Goal: Check status: Check status

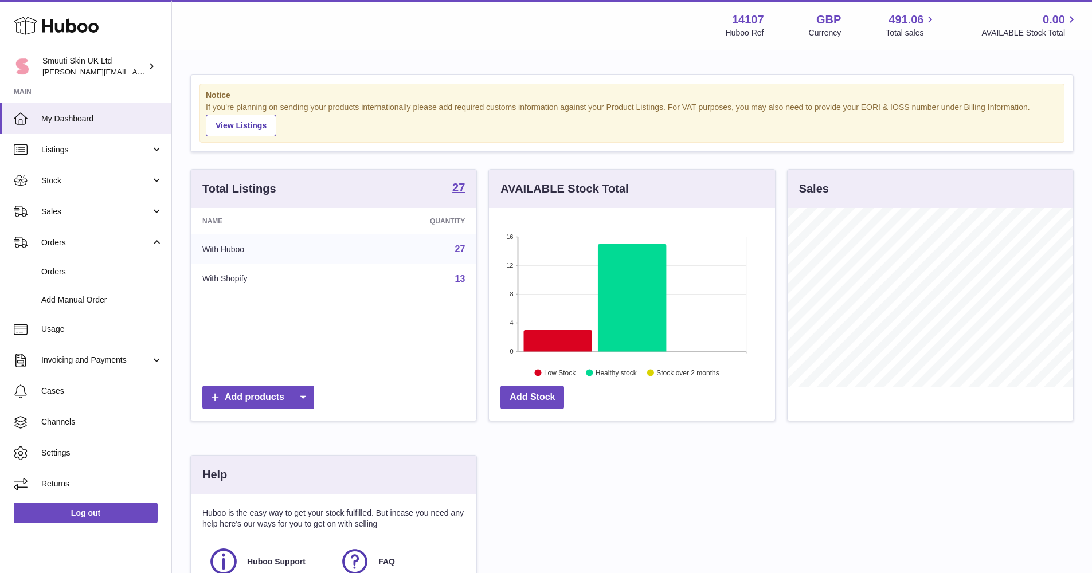
scroll to position [179, 286]
click at [96, 207] on span "Sales" at bounding box center [95, 211] width 109 height 11
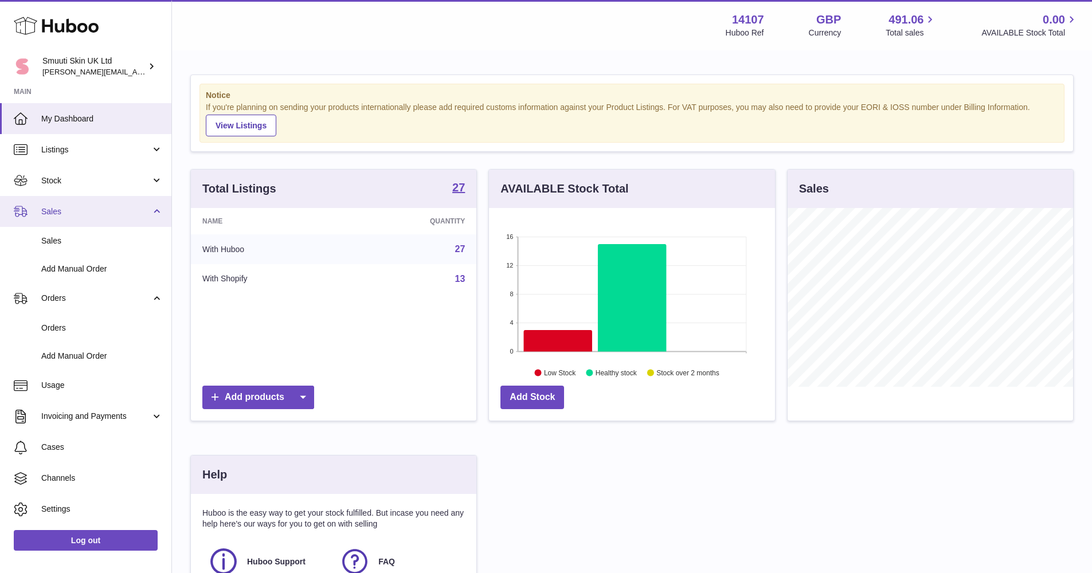
click at [96, 207] on span "Sales" at bounding box center [95, 211] width 109 height 11
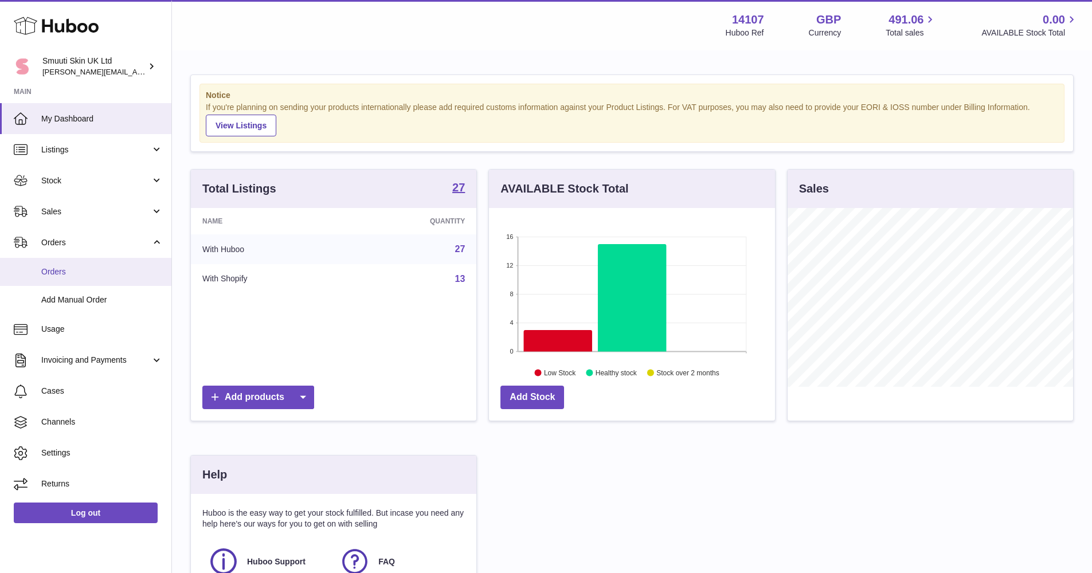
click at [66, 267] on span "Orders" at bounding box center [102, 272] width 122 height 11
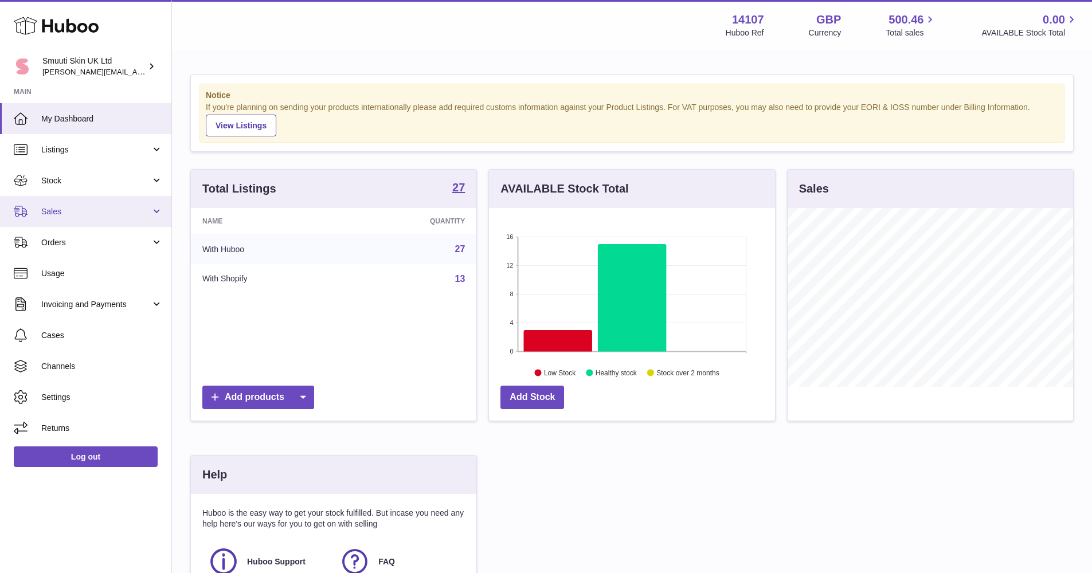
scroll to position [179, 286]
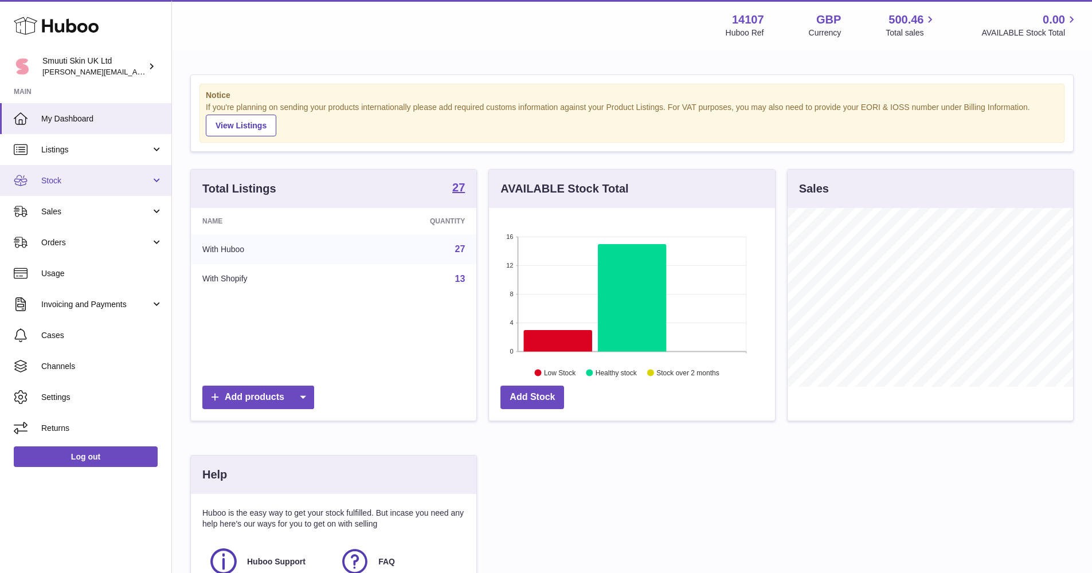
click at [144, 179] on span "Stock" at bounding box center [95, 180] width 109 height 11
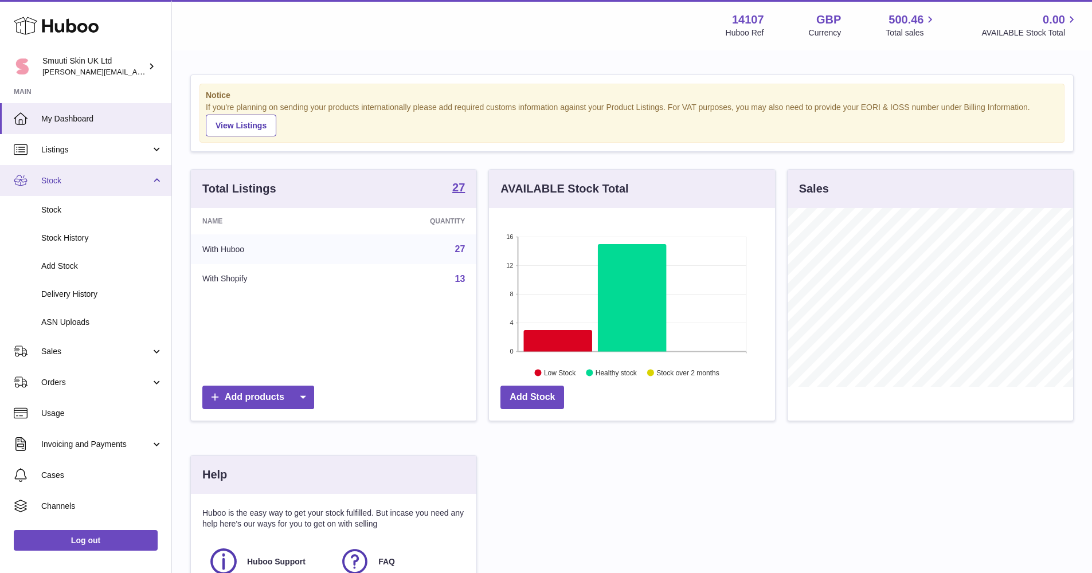
click at [148, 184] on span "Stock" at bounding box center [95, 180] width 109 height 11
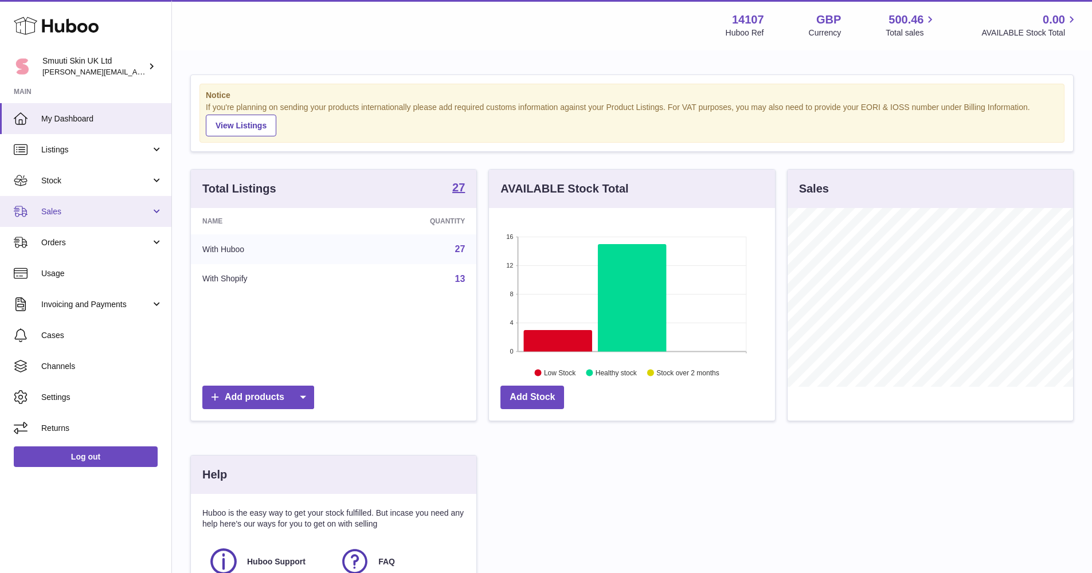
click at [150, 211] on span "Sales" at bounding box center [95, 211] width 109 height 11
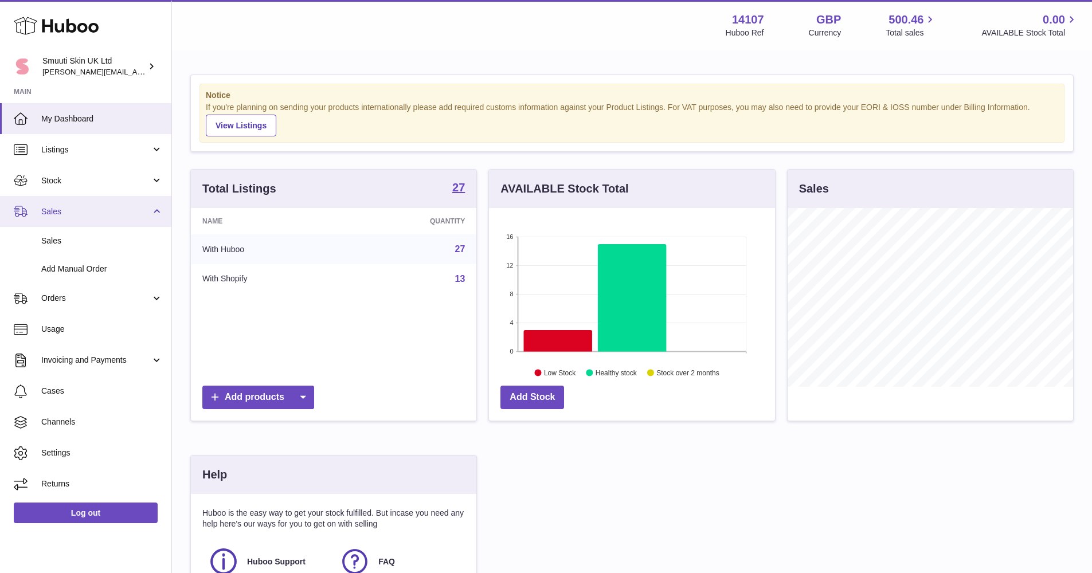
click at [150, 211] on span "Sales" at bounding box center [95, 211] width 109 height 11
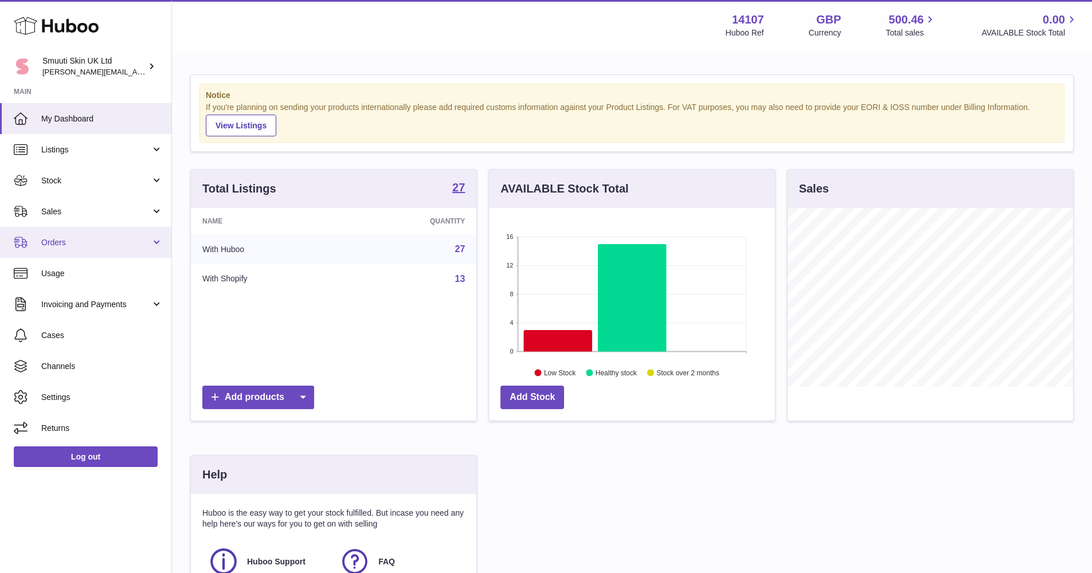
click at [155, 251] on link "Orders" at bounding box center [85, 242] width 171 height 31
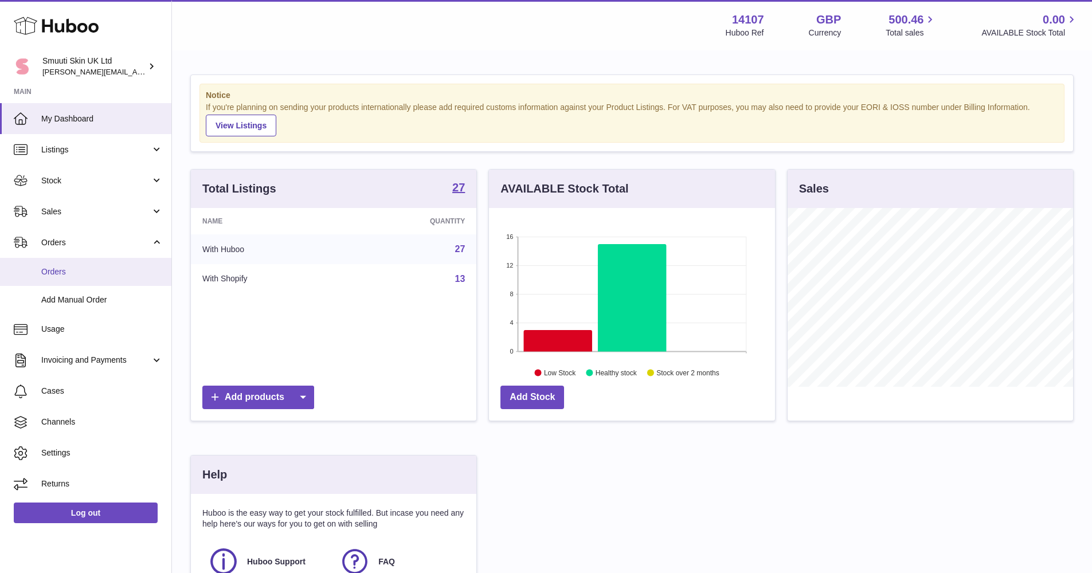
click at [141, 269] on span "Orders" at bounding box center [102, 272] width 122 height 11
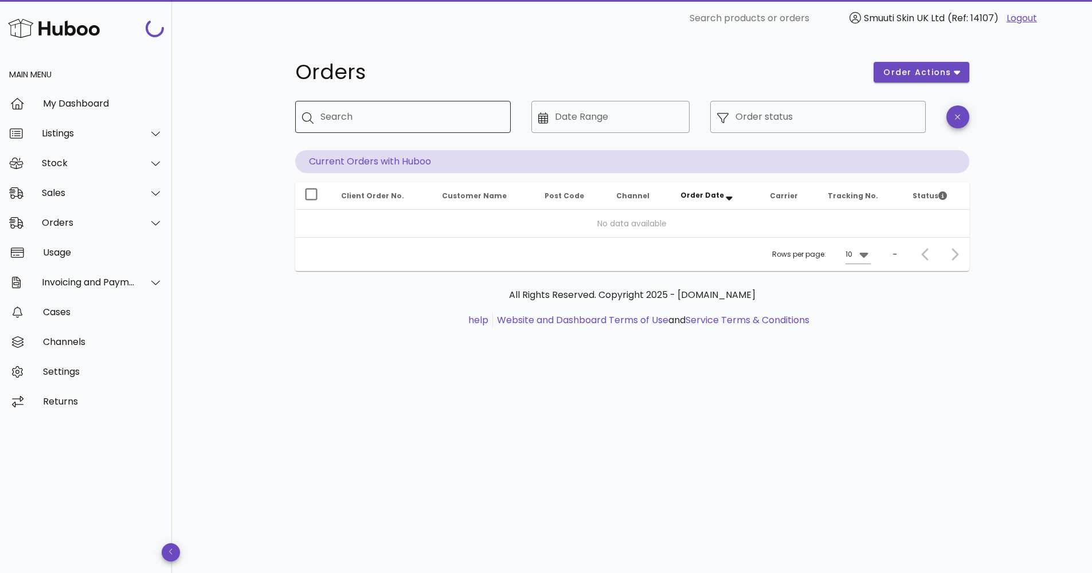
click at [347, 114] on input "Search" at bounding box center [410, 117] width 181 height 18
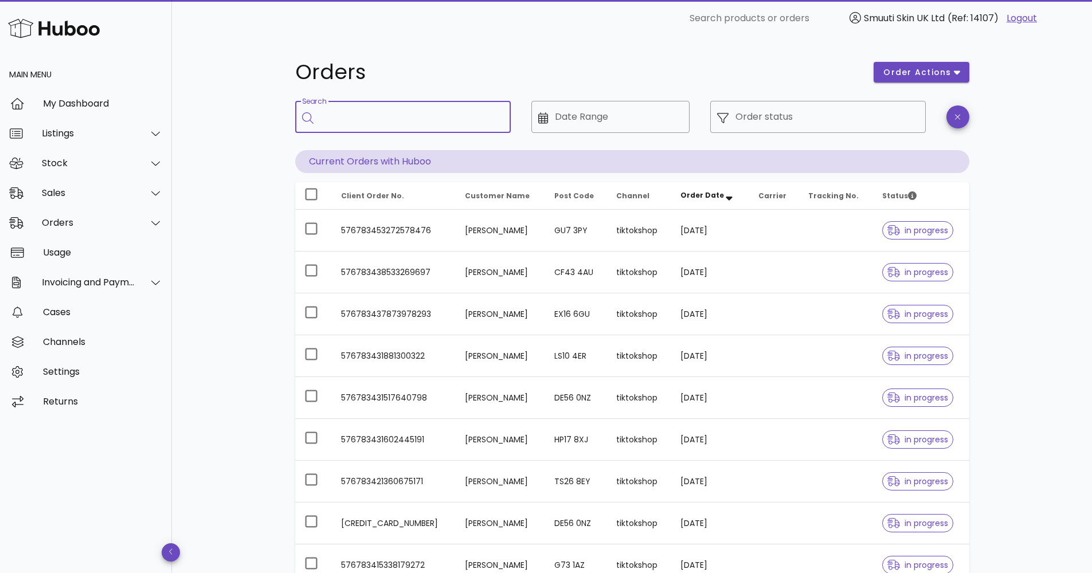
paste input "**********"
type input "**********"
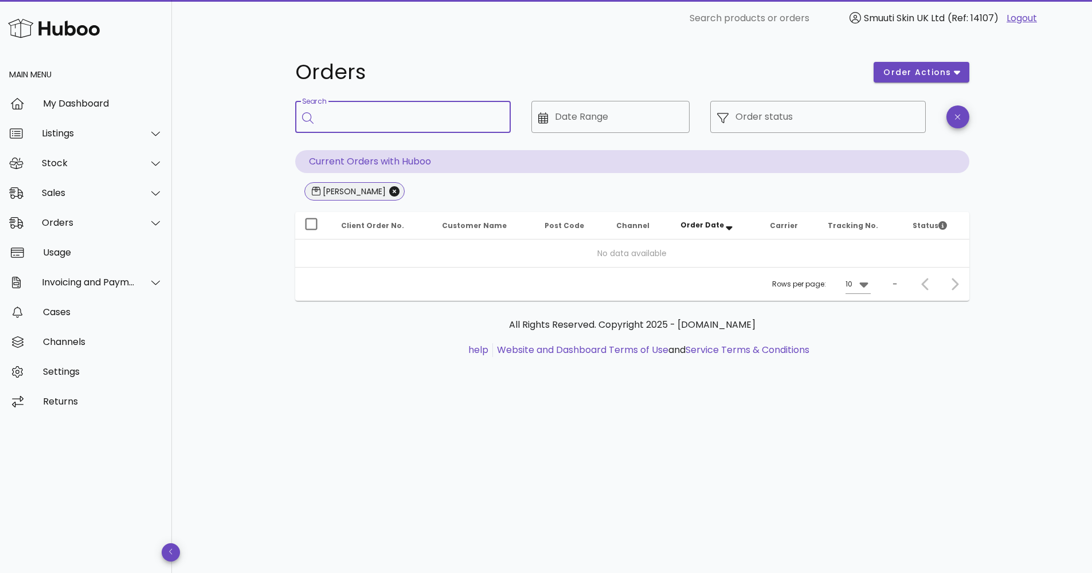
click at [371, 197] on div "Suzannah Parle" at bounding box center [352, 191] width 65 height 11
click at [390, 190] on icon "Close" at bounding box center [394, 191] width 10 height 10
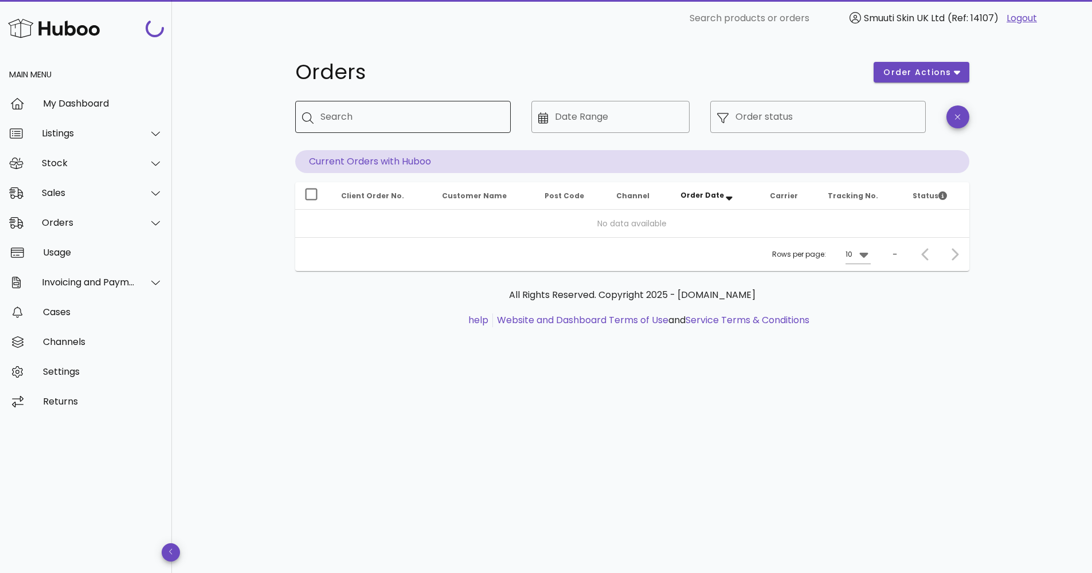
click at [359, 128] on div "Search" at bounding box center [410, 117] width 181 height 32
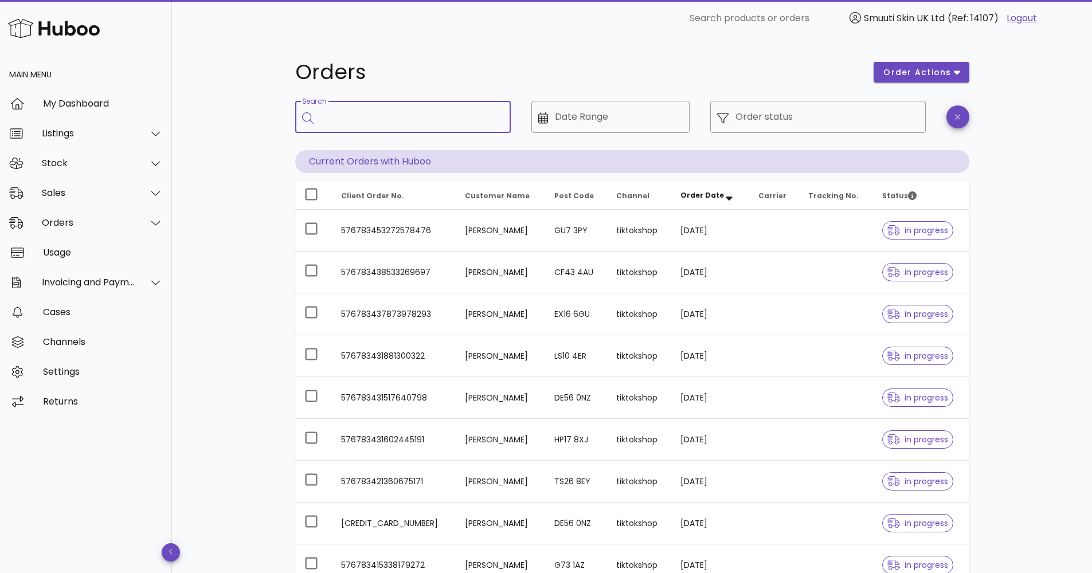
paste input "**********"
type input "**********"
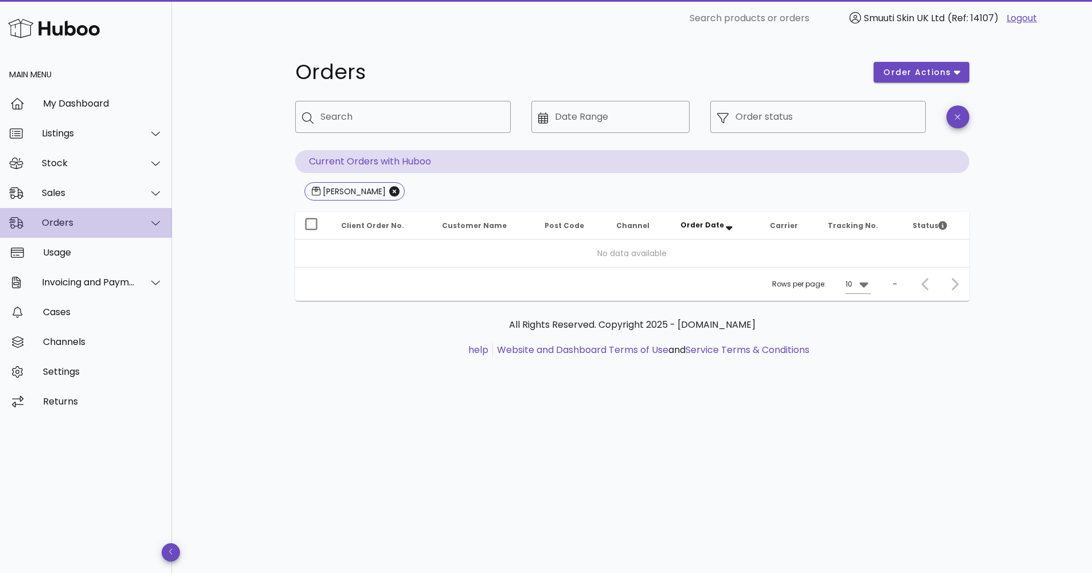
click at [154, 222] on icon at bounding box center [155, 223] width 9 height 10
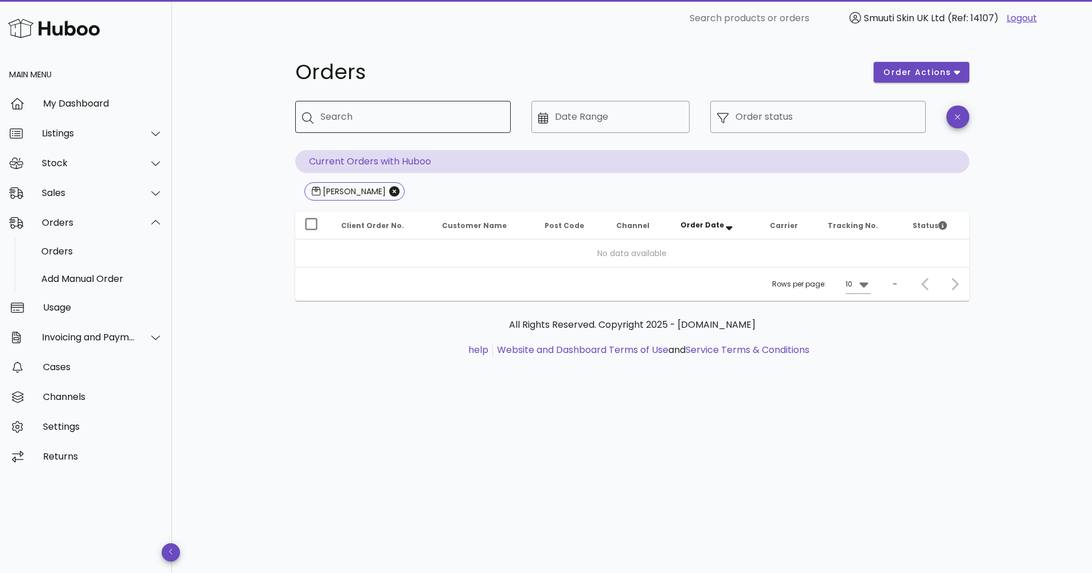
click at [347, 112] on input "Search" at bounding box center [410, 117] width 181 height 18
click at [393, 194] on icon "Close" at bounding box center [394, 191] width 10 height 10
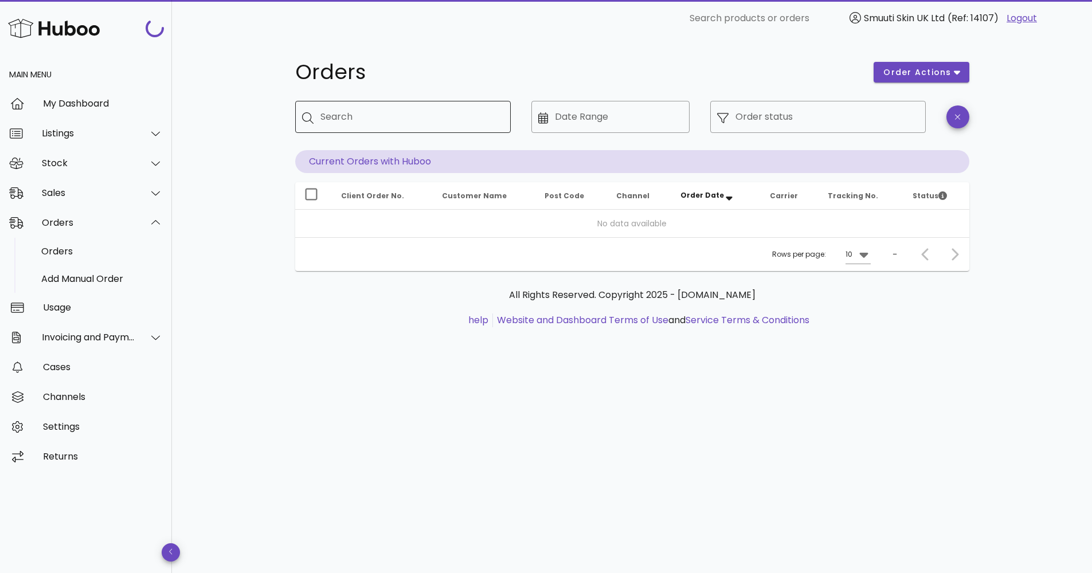
click at [406, 113] on input "Search" at bounding box center [410, 117] width 181 height 18
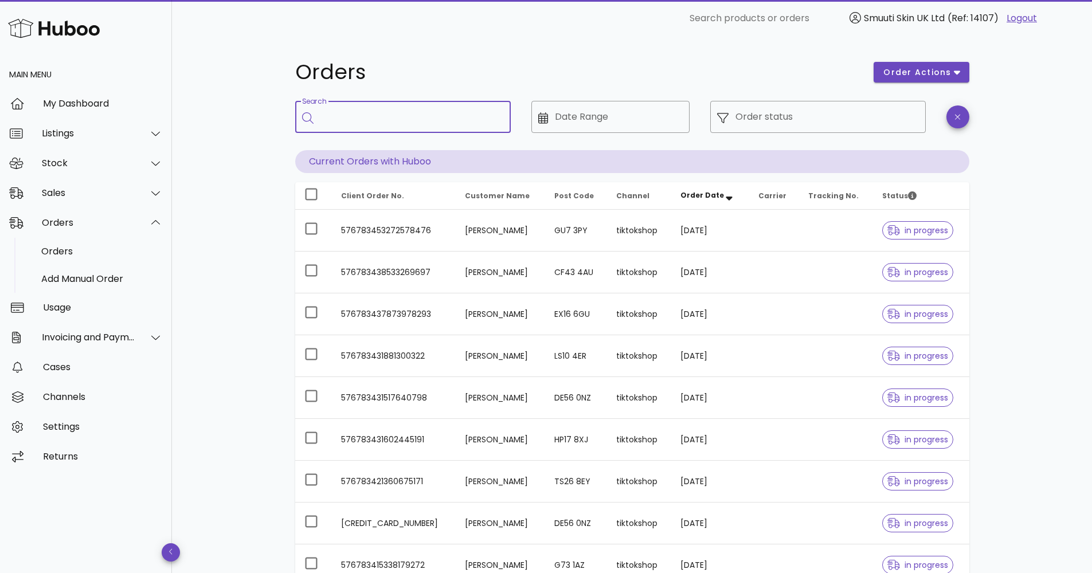
paste input "**********"
type input "**********"
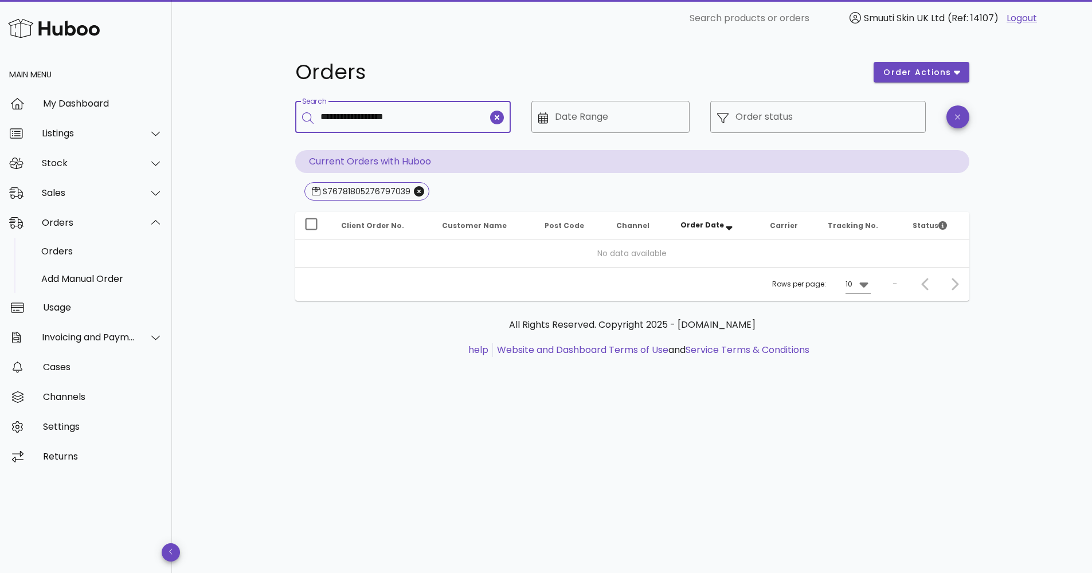
drag, startPoint x: 326, startPoint y: 117, endPoint x: 307, endPoint y: 117, distance: 18.9
click at [307, 117] on div "**********" at bounding box center [403, 117] width 216 height 32
type input "**********"
click at [414, 192] on icon "Close" at bounding box center [419, 191] width 10 height 10
click at [409, 192] on icon "Close" at bounding box center [414, 191] width 10 height 10
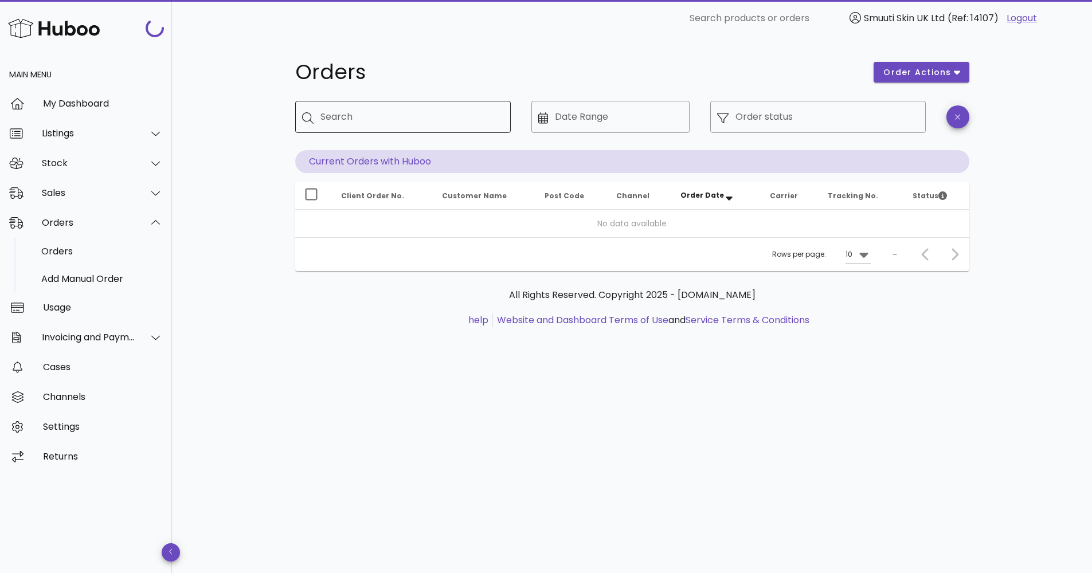
click at [382, 128] on div "Search" at bounding box center [410, 117] width 181 height 32
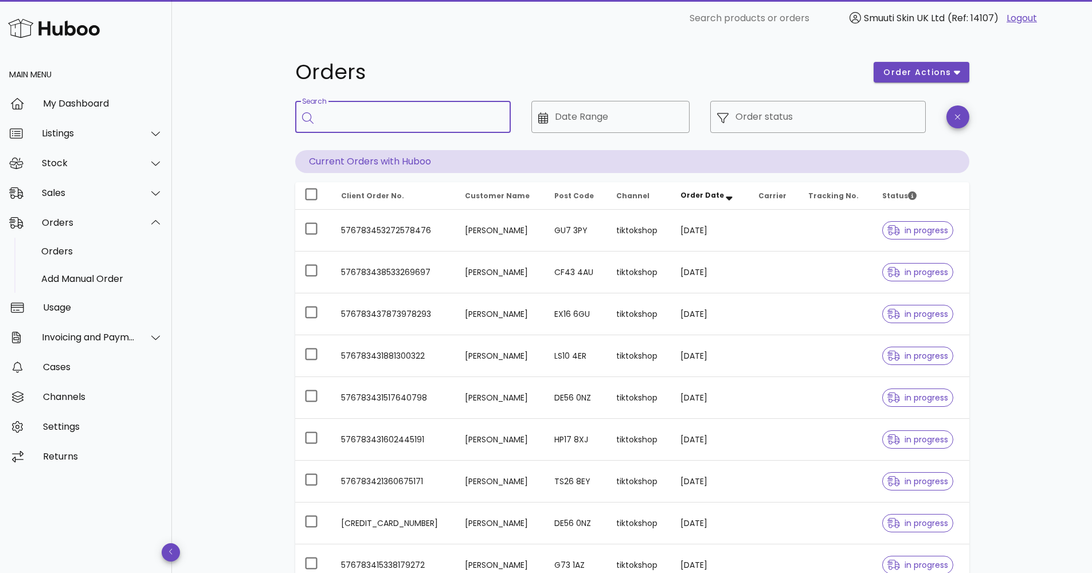
paste input "**********"
type input "**********"
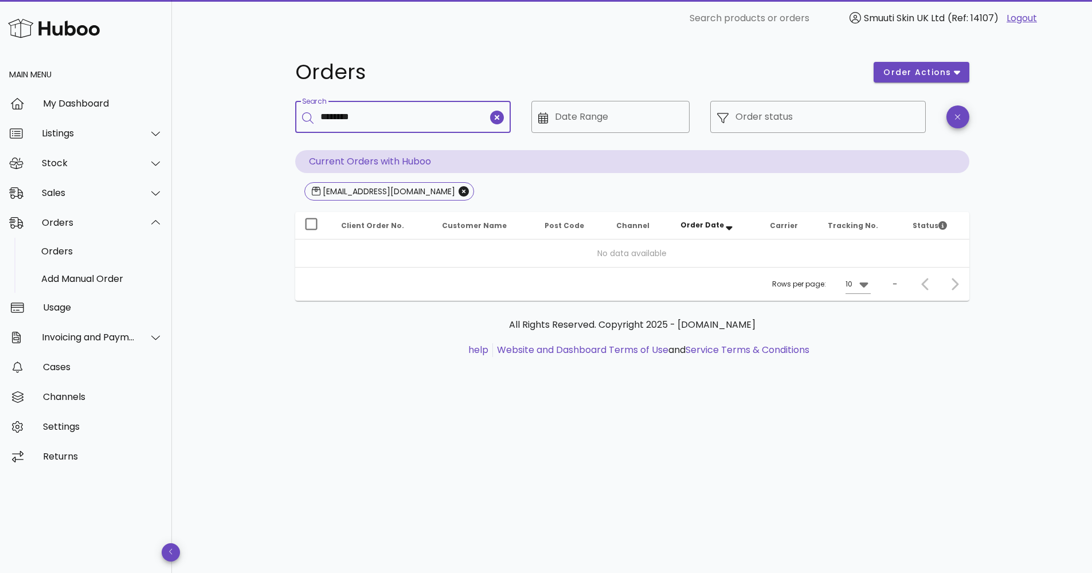
type input "********"
click at [131, 196] on div "Sales" at bounding box center [88, 192] width 93 height 11
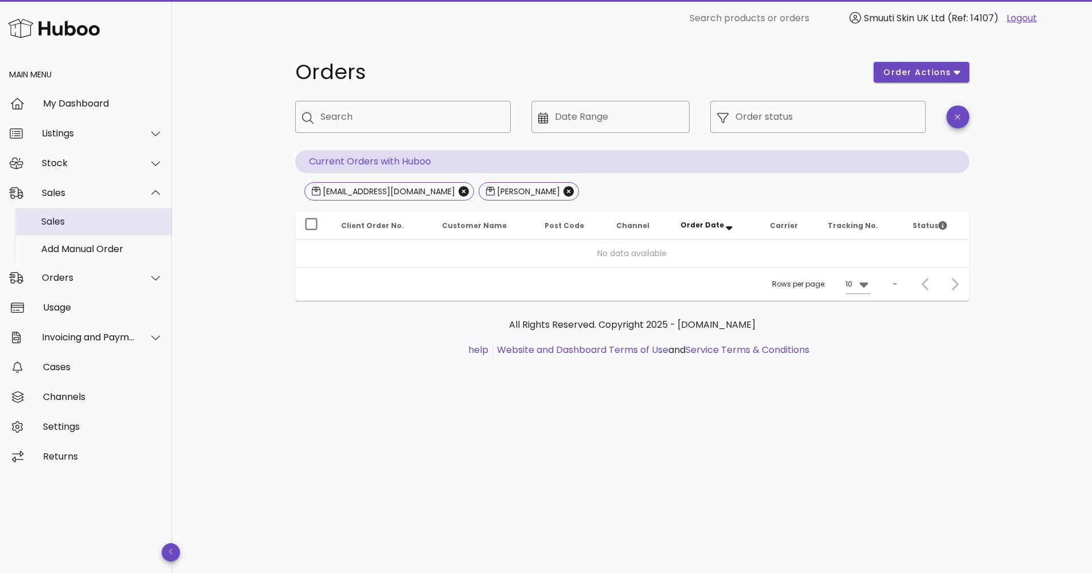
click at [109, 220] on div "Sales" at bounding box center [102, 221] width 122 height 11
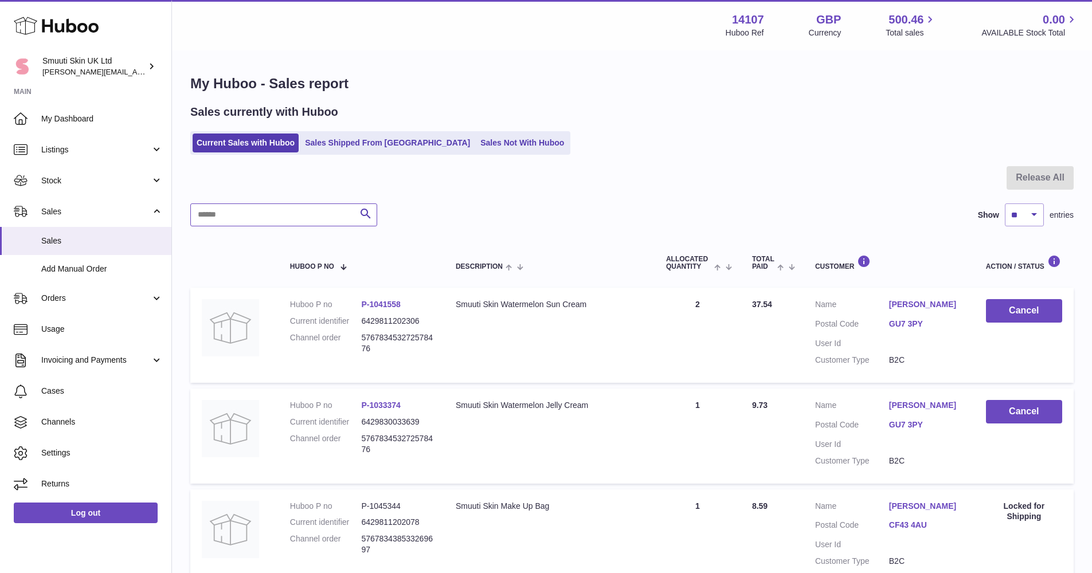
click at [286, 216] on input "text" at bounding box center [283, 215] width 187 height 23
paste input "**********"
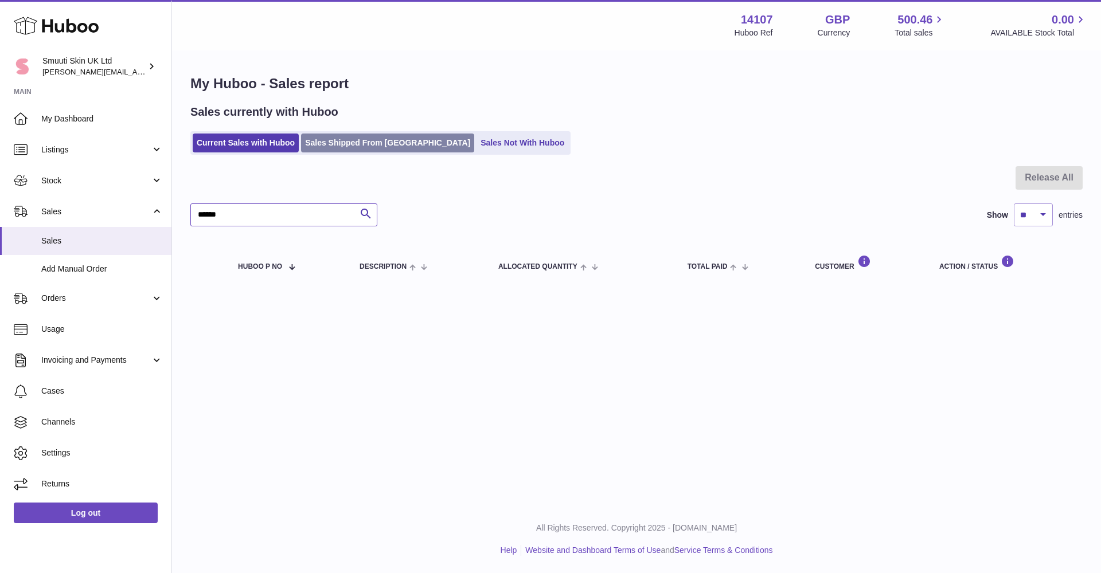
type input "******"
click at [379, 134] on link "Sales Shipped From [GEOGRAPHIC_DATA]" at bounding box center [387, 143] width 173 height 19
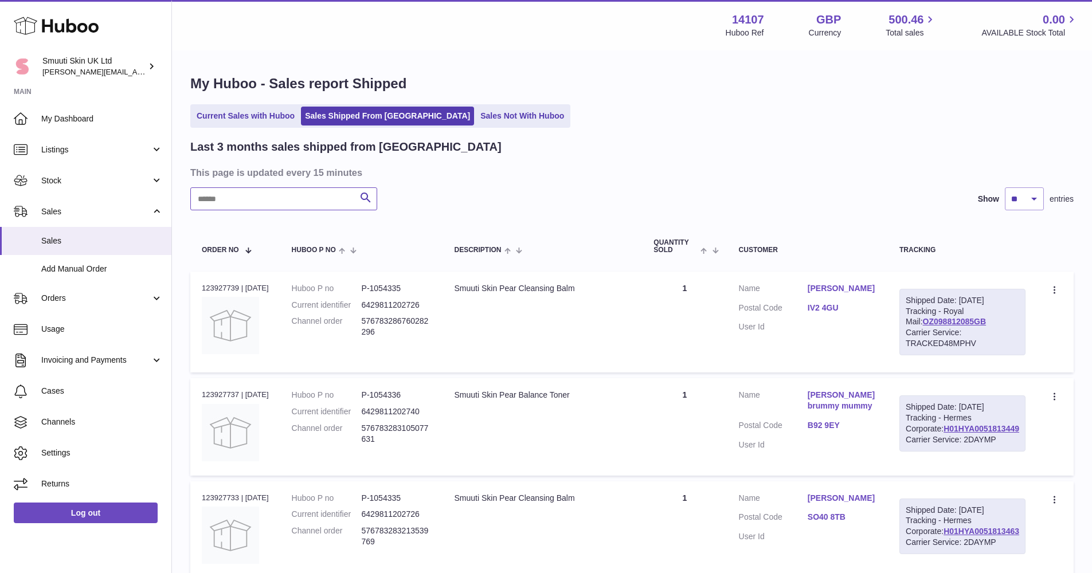
click at [285, 201] on input "text" at bounding box center [283, 198] width 187 height 23
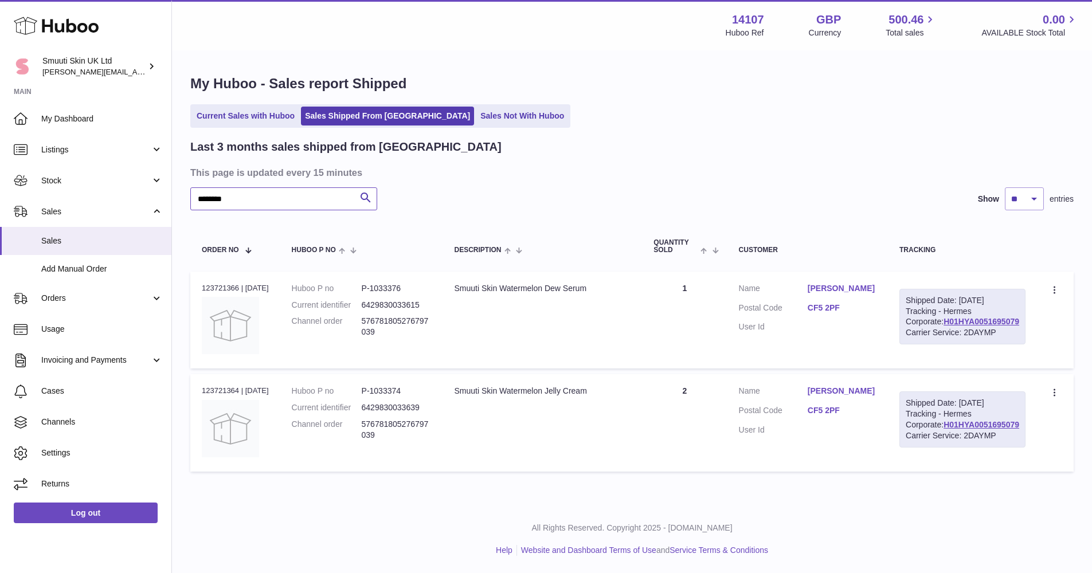
scroll to position [37, 0]
type input "********"
click at [328, 374] on td "Huboo P no P-1033374 Current identifier 6429830033639 Channel order 57678180527…" at bounding box center [361, 422] width 163 height 97
drag, startPoint x: 953, startPoint y: 275, endPoint x: 951, endPoint y: 290, distance: 15.1
click at [951, 290] on div "Shipped Date: [DATE] Tracking - Hermes Corporate: H01HYA0051695079 Carrier Serv…" at bounding box center [962, 317] width 126 height 56
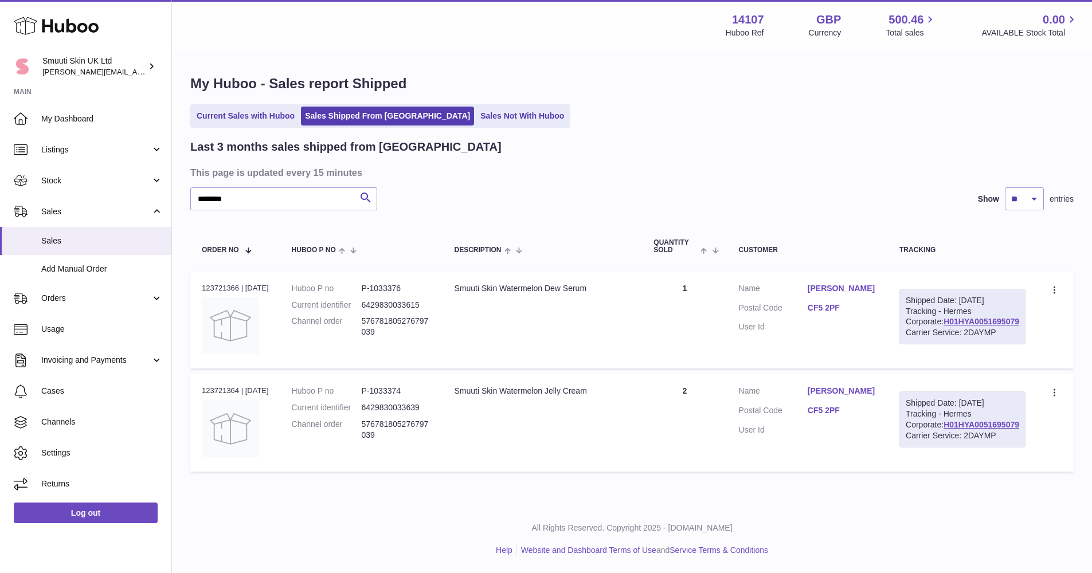
click at [951, 290] on div "Shipped Date: [DATE] Tracking - Hermes Corporate: H01HYA0051695079 Carrier Serv…" at bounding box center [962, 317] width 126 height 56
drag, startPoint x: 961, startPoint y: 394, endPoint x: 959, endPoint y: 408, distance: 14.5
click at [959, 408] on div "Shipped Date: [DATE] Tracking - Hermes Corporate: H01HYA0051695079 Carrier Serv…" at bounding box center [962, 420] width 126 height 56
drag, startPoint x: 705, startPoint y: 374, endPoint x: 716, endPoint y: 373, distance: 11.0
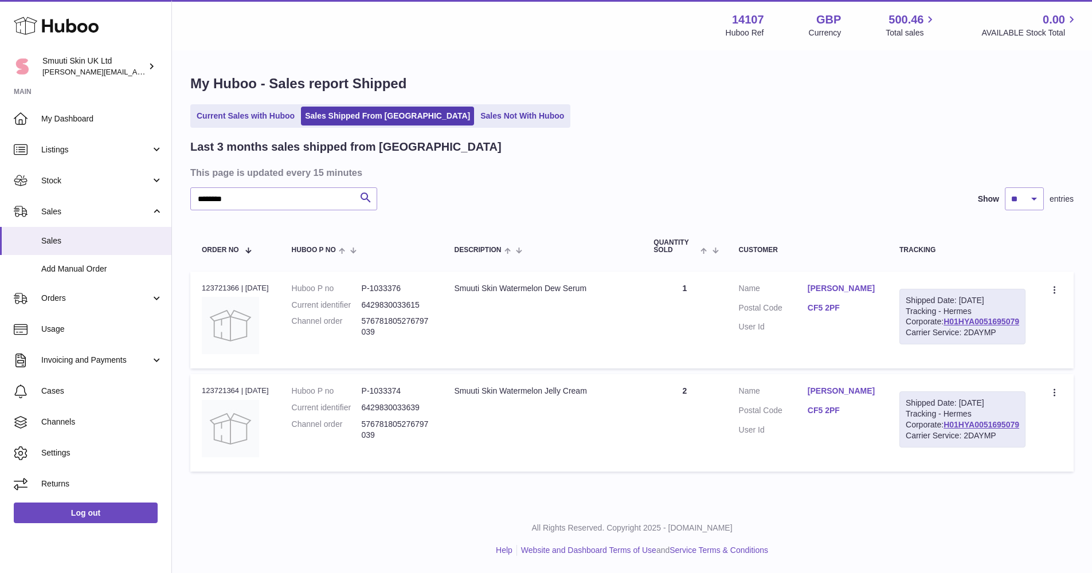
click at [715, 374] on td "Quantity 2" at bounding box center [684, 422] width 85 height 97
click at [718, 374] on td "Quantity 2" at bounding box center [684, 422] width 85 height 97
click at [967, 424] on link "H01HYA0051695079" at bounding box center [982, 424] width 76 height 9
click at [990, 317] on link "H01HYA0051695079" at bounding box center [982, 321] width 76 height 9
click at [364, 321] on td "Huboo P no P-1033376 Current identifier 6429830033615 Channel order 57678180527…" at bounding box center [361, 320] width 163 height 97
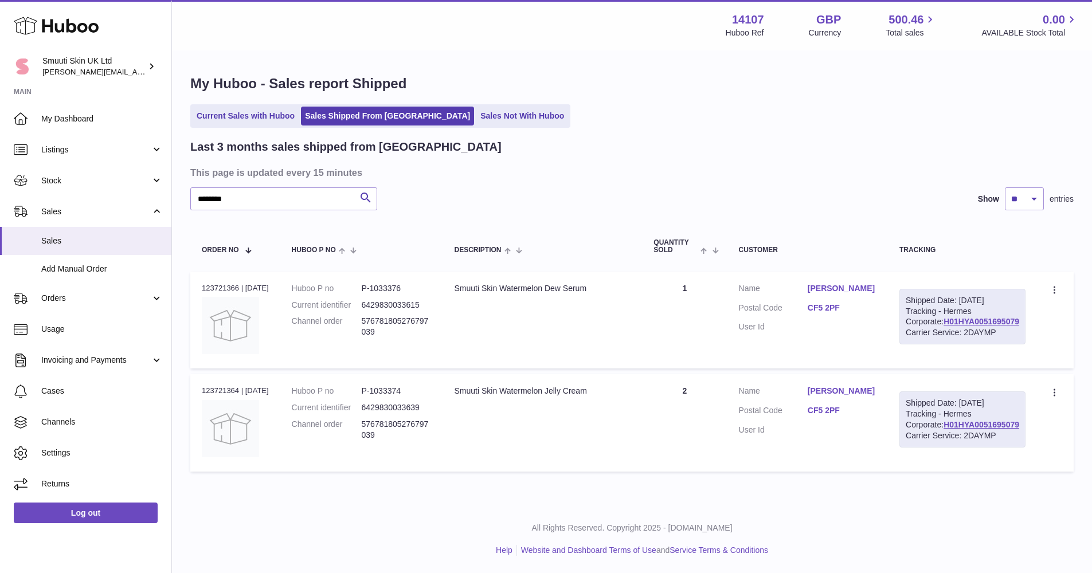
drag, startPoint x: 329, startPoint y: 252, endPoint x: 363, endPoint y: 290, distance: 50.3
click at [363, 290] on dl "Huboo P no P-1033376 Current identifier 6429830033615 Channel order 57678180527…" at bounding box center [362, 313] width 140 height 61
click at [362, 316] on dt "Channel order" at bounding box center [327, 327] width 70 height 22
click at [594, 187] on div "******** Search Show ** ** ** entries" at bounding box center [631, 198] width 883 height 23
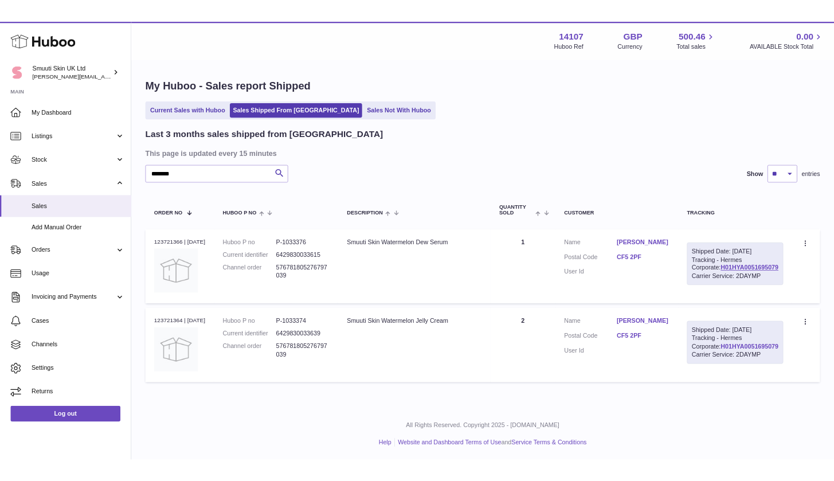
scroll to position [30, 0]
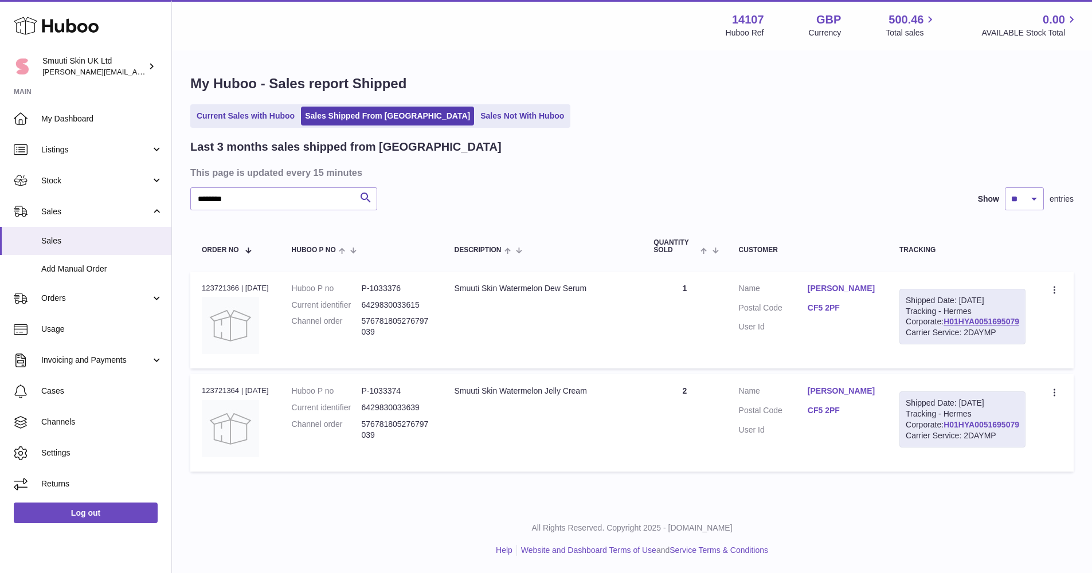
click at [962, 427] on div "Shipped Date: [DATE] Tracking - Hermes Corporate: H01HYA0051695079 Carrier Serv…" at bounding box center [962, 420] width 126 height 56
click at [961, 429] on div "Shipped Date: [DATE] Tracking - Hermes Corporate: H01HYA0051695079 Carrier Serv…" at bounding box center [962, 420] width 126 height 56
click at [961, 429] on link "H01HYA0051695079" at bounding box center [982, 424] width 76 height 9
click at [975, 429] on link "H01HYA0051695079" at bounding box center [982, 424] width 76 height 9
click at [972, 317] on link "H01HYA0051695079" at bounding box center [982, 321] width 76 height 9
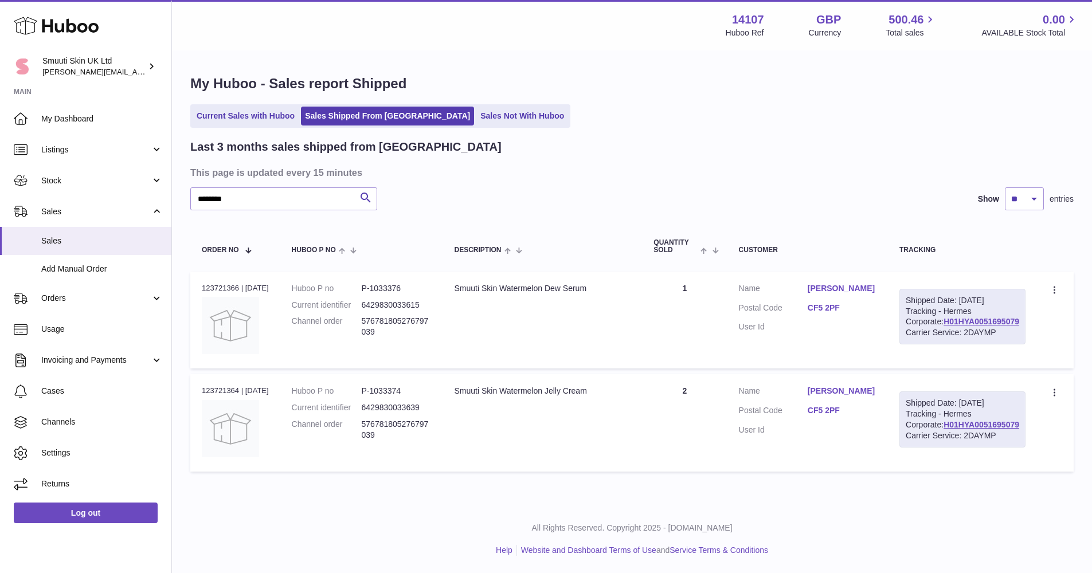
click at [611, 350] on td "Description Smuuti Skin Watermelon Dew Serum" at bounding box center [543, 320] width 200 height 97
click at [711, 228] on th "Quantity Sold" at bounding box center [684, 247] width 85 height 38
click at [950, 154] on div "Last 3 months sales shipped from [GEOGRAPHIC_DATA] This page is updated every 1…" at bounding box center [631, 308] width 883 height 338
drag, startPoint x: 613, startPoint y: 382, endPoint x: 464, endPoint y: 381, distance: 149.1
click at [464, 386] on div "Smuuti Skin Watermelon Jelly Cream" at bounding box center [543, 391] width 177 height 11
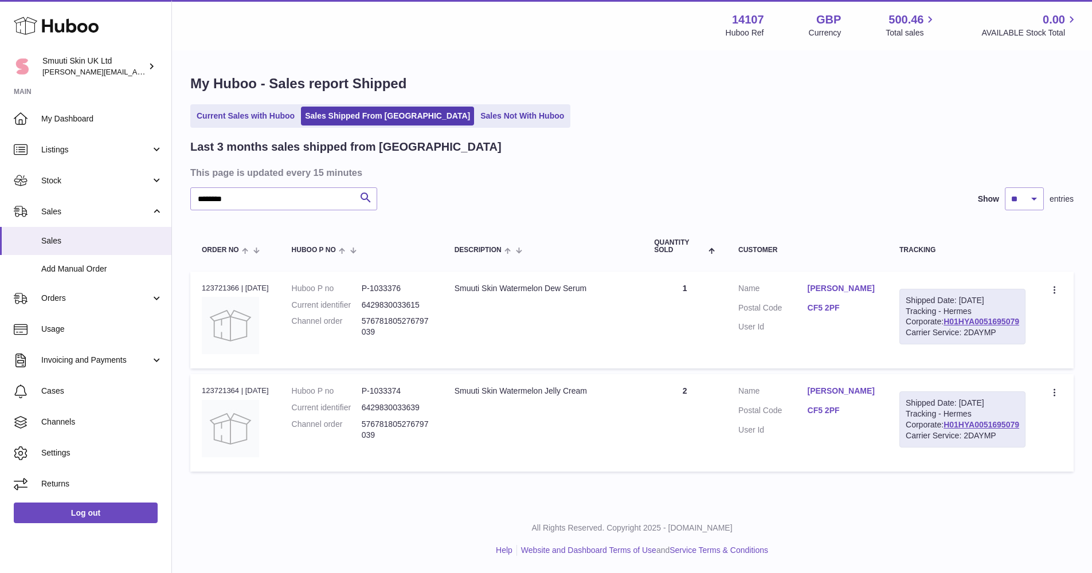
copy div "Smuuti Skin Watermelon Jelly Cream"
drag, startPoint x: 614, startPoint y: 251, endPoint x: 486, endPoint y: 260, distance: 128.7
click at [482, 272] on td "Description Smuuti Skin Watermelon Dew Serum" at bounding box center [543, 320] width 200 height 97
click at [583, 283] on div "Smuuti Skin Watermelon Dew Serum" at bounding box center [543, 288] width 177 height 11
drag, startPoint x: 603, startPoint y: 259, endPoint x: 464, endPoint y: 258, distance: 138.2
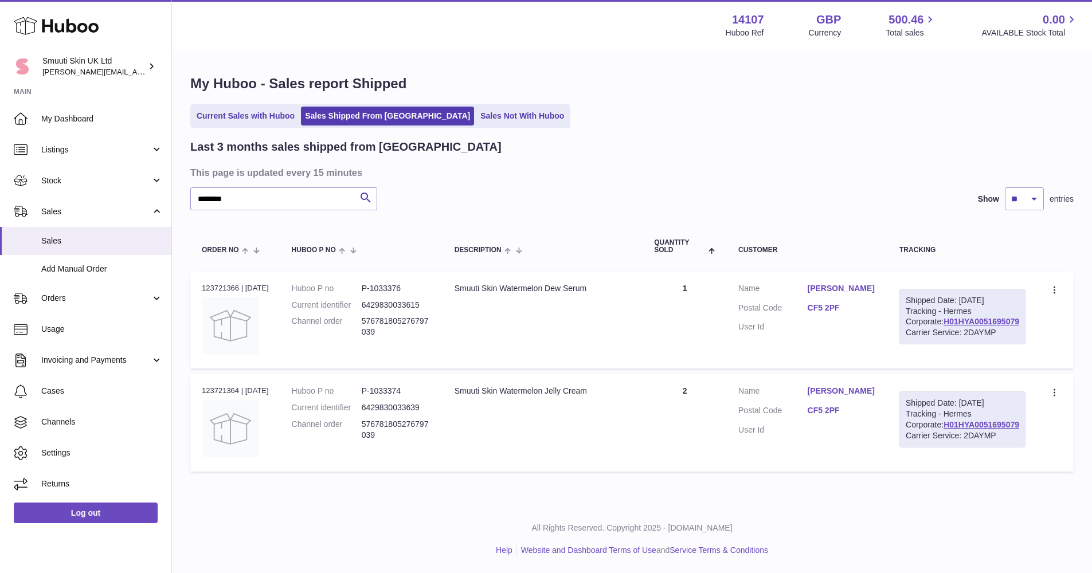
click at [464, 283] on div "Smuuti Skin Watermelon Dew Serum" at bounding box center [543, 288] width 177 height 11
copy div "Smuuti Skin Watermelon Dew Serum"
